Goal: Communication & Community: Answer question/provide support

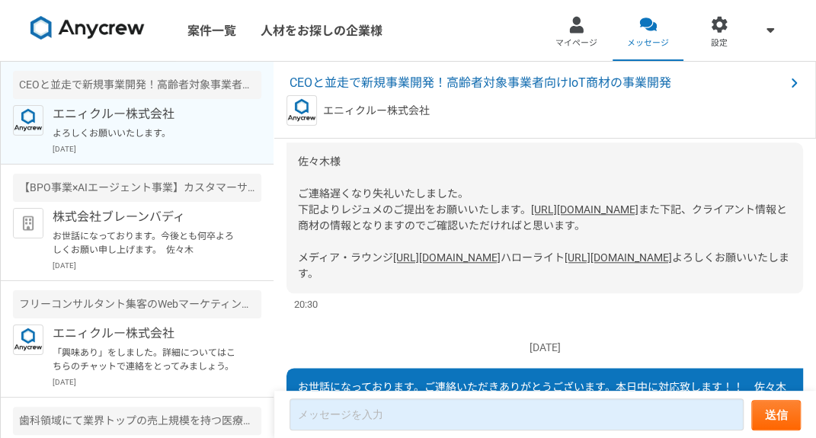
scroll to position [695, 0]
click at [531, 216] on link "[URL][DOMAIN_NAME]" at bounding box center [584, 209] width 107 height 12
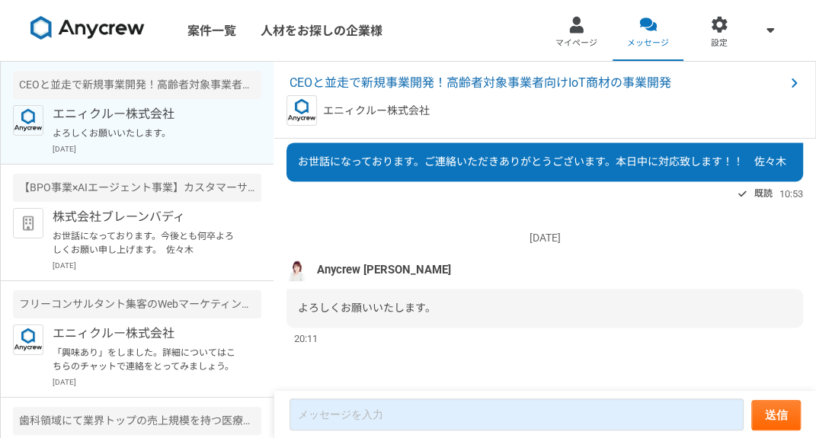
scroll to position [1070, 0]
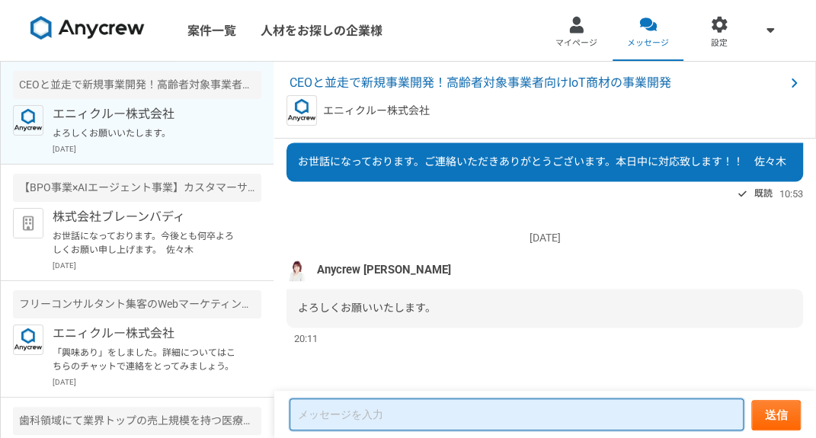
click at [377, 415] on textarea at bounding box center [516, 414] width 454 height 32
type textarea "ｓ"
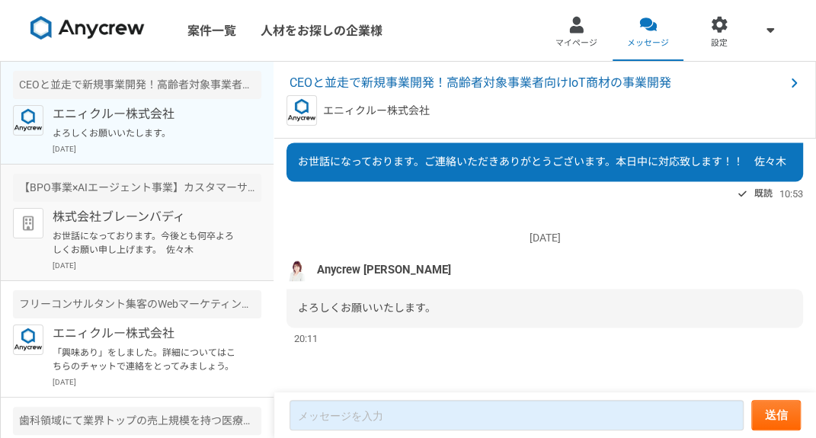
click at [229, 241] on p "お世話になっております。今後とも何卒よろしくお願い申し上げます。　佐々木" at bounding box center [147, 242] width 188 height 27
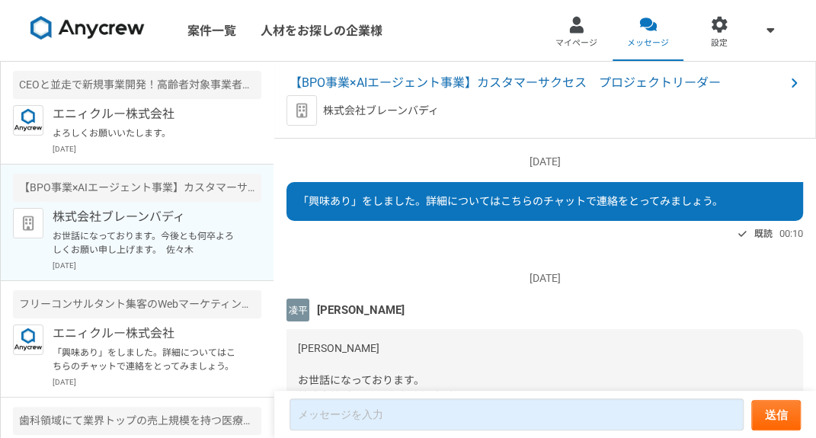
scroll to position [411, 0]
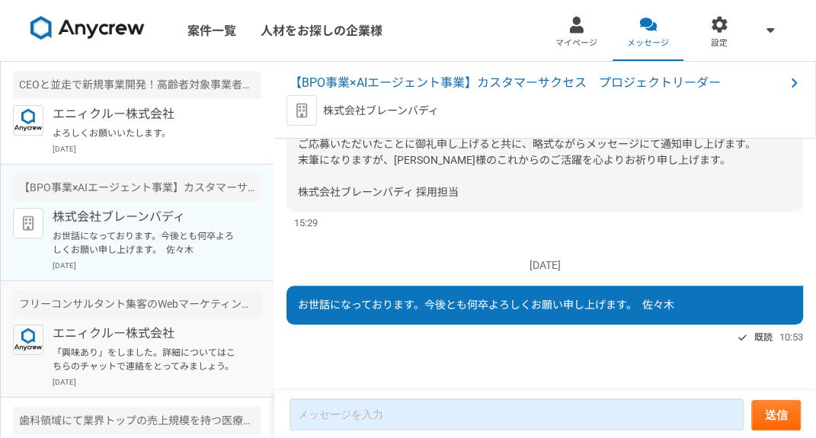
click at [206, 355] on p "「興味あり」をしました。詳細についてはこちらのチャットで連絡をとってみましょう。" at bounding box center [147, 359] width 188 height 27
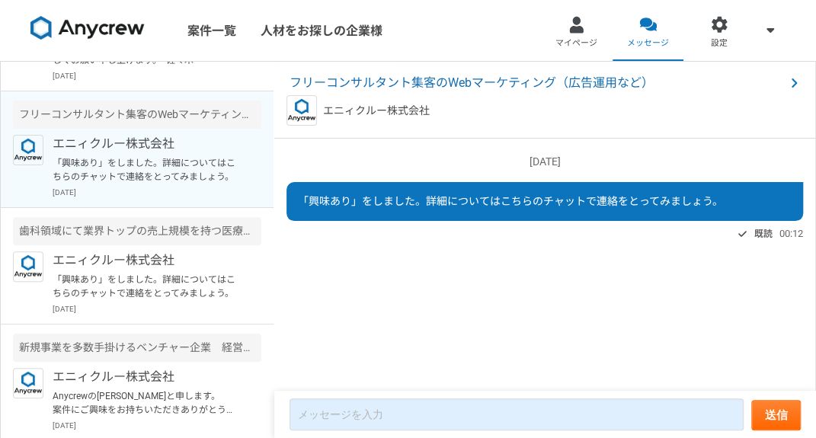
scroll to position [190, 0]
click at [200, 286] on p "「興味あり」をしました。詳細についてはこちらのチャットで連絡をとってみましょう。" at bounding box center [147, 285] width 188 height 27
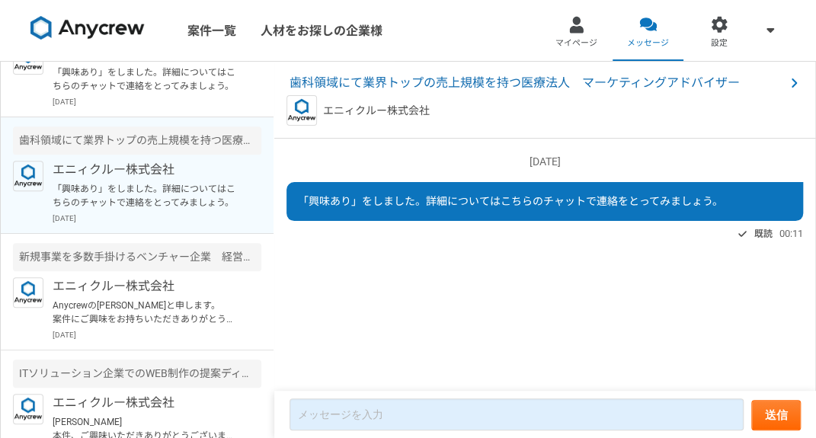
scroll to position [285, 0]
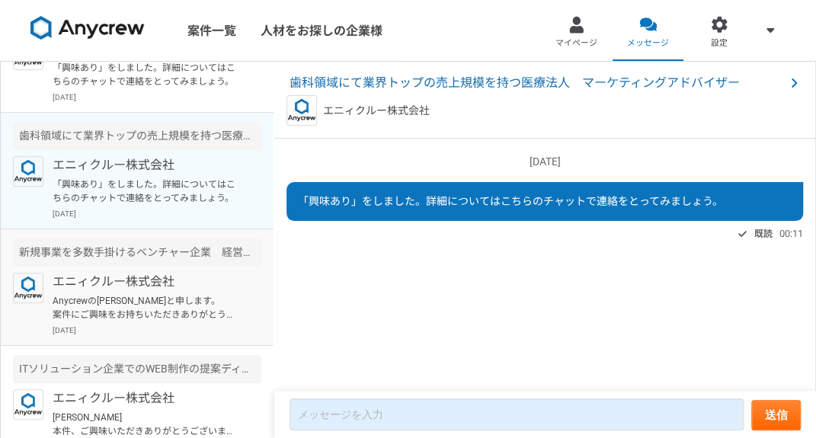
click at [196, 295] on p "Anycrewの[PERSON_NAME]と申します。 案件にご興味をお持ちいただきありがとうございます。 ご連絡が遅くなりまして申し訳ございません。 こちら…" at bounding box center [147, 307] width 188 height 27
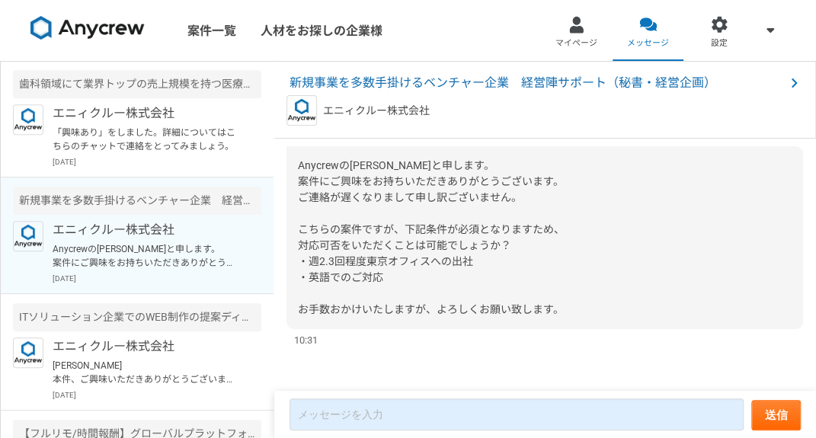
scroll to position [388, 0]
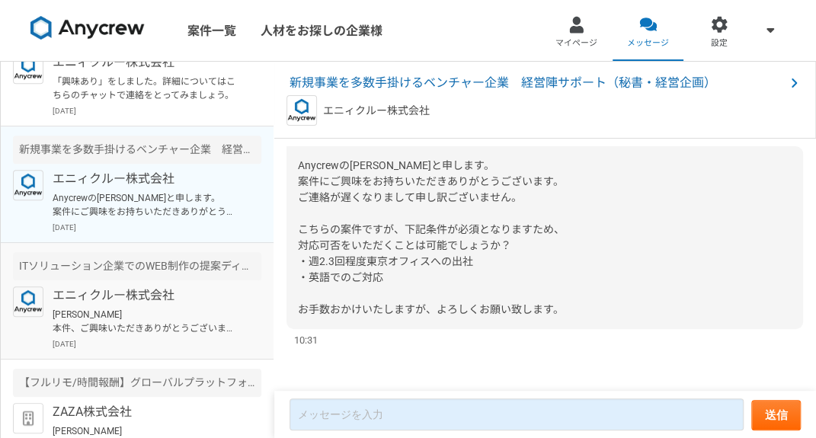
click at [203, 298] on p "エニィクルー株式会社" at bounding box center [147, 295] width 188 height 18
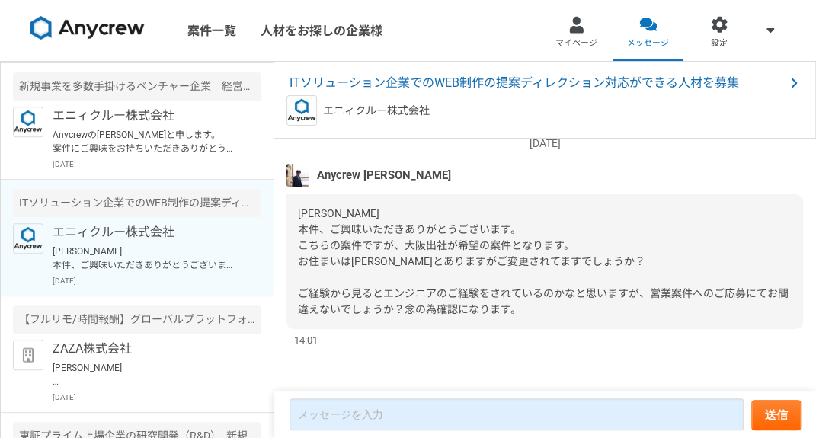
scroll to position [489, 0]
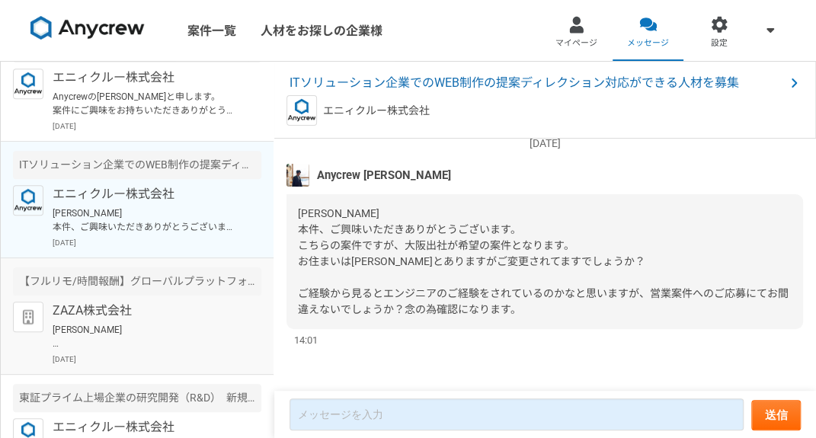
click at [189, 302] on p "ZAZA株式会社" at bounding box center [147, 311] width 188 height 18
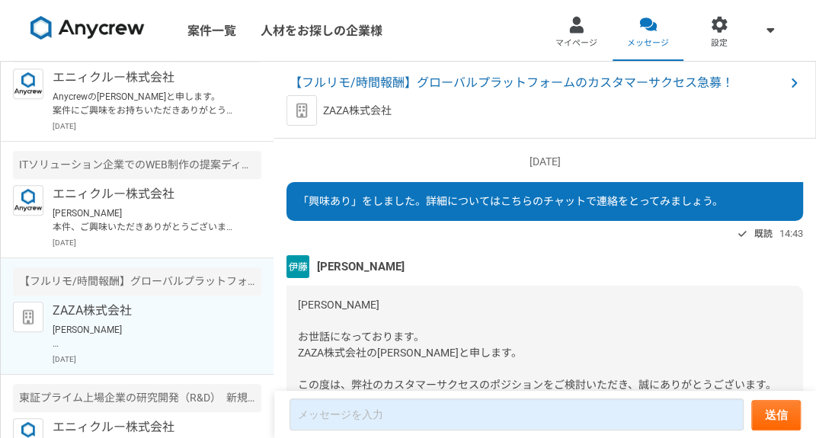
scroll to position [2590, 0]
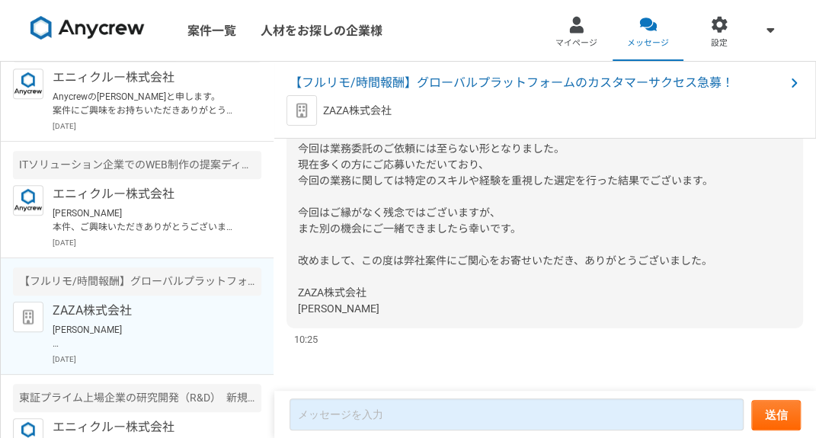
click at [133, 27] on img at bounding box center [87, 28] width 114 height 24
